Goal: Information Seeking & Learning: Find specific fact

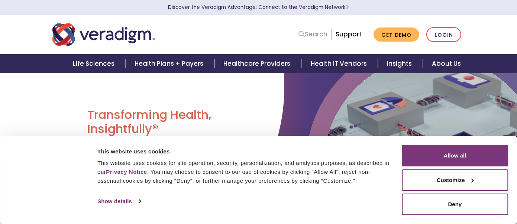
click at [328, 35] on link "Search" at bounding box center [313, 34] width 29 height 10
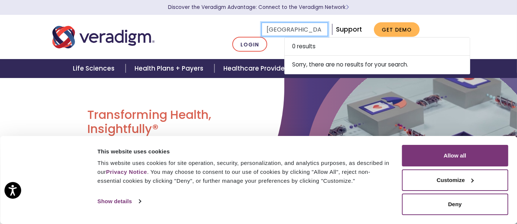
type input "[GEOGRAPHIC_DATA]"
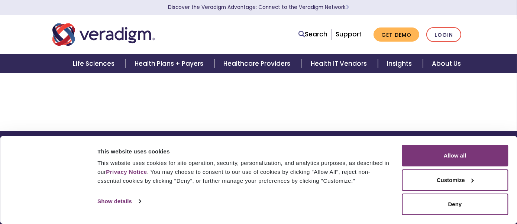
scroll to position [112, 0]
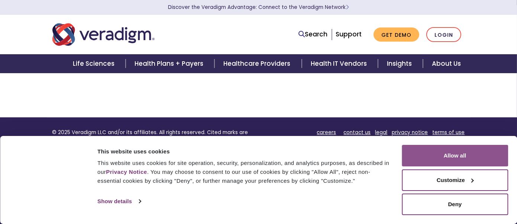
click at [459, 159] on button "Allow all" at bounding box center [455, 156] width 106 height 22
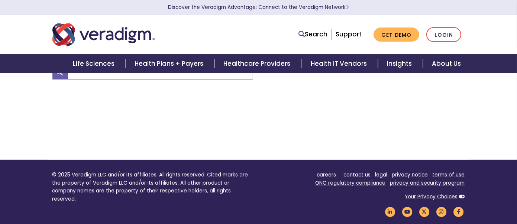
scroll to position [0, 0]
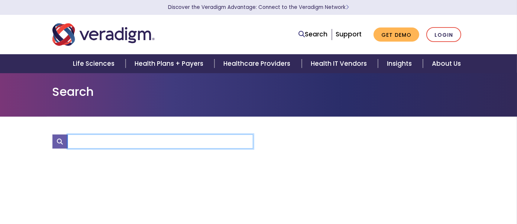
click at [194, 138] on input "Search" at bounding box center [160, 142] width 185 height 14
type input "[GEOGRAPHIC_DATA]"
